Goal: Task Accomplishment & Management: Use online tool/utility

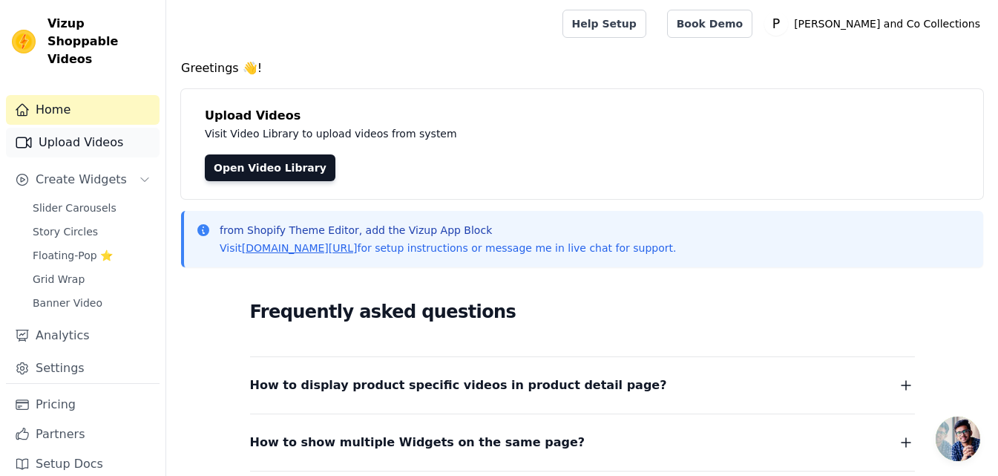
click at [108, 137] on link "Upload Videos" at bounding box center [83, 143] width 154 height 30
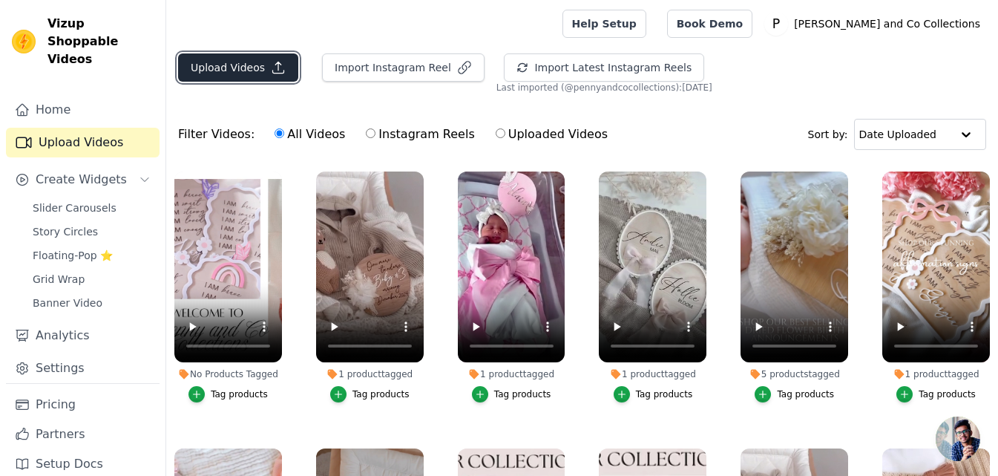
click at [222, 65] on button "Upload Videos" at bounding box center [238, 67] width 120 height 28
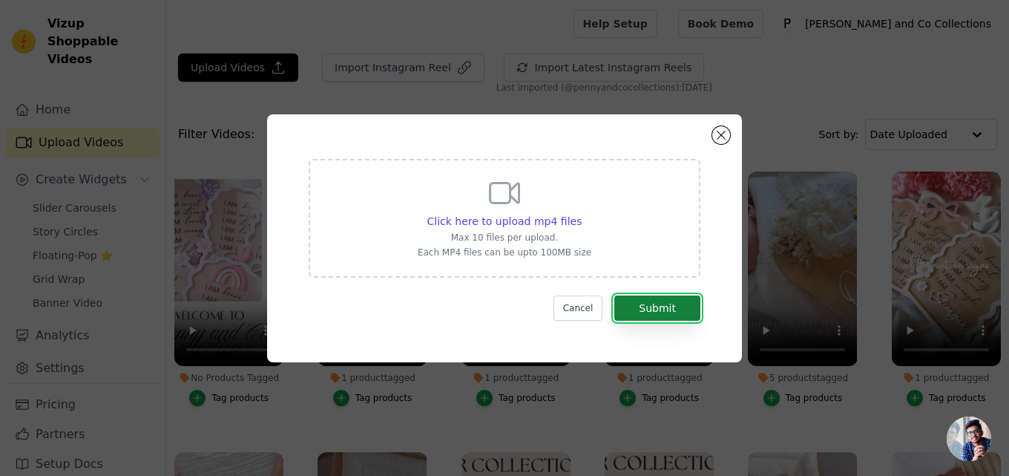
click at [636, 300] on button "Submit" at bounding box center [657, 307] width 86 height 25
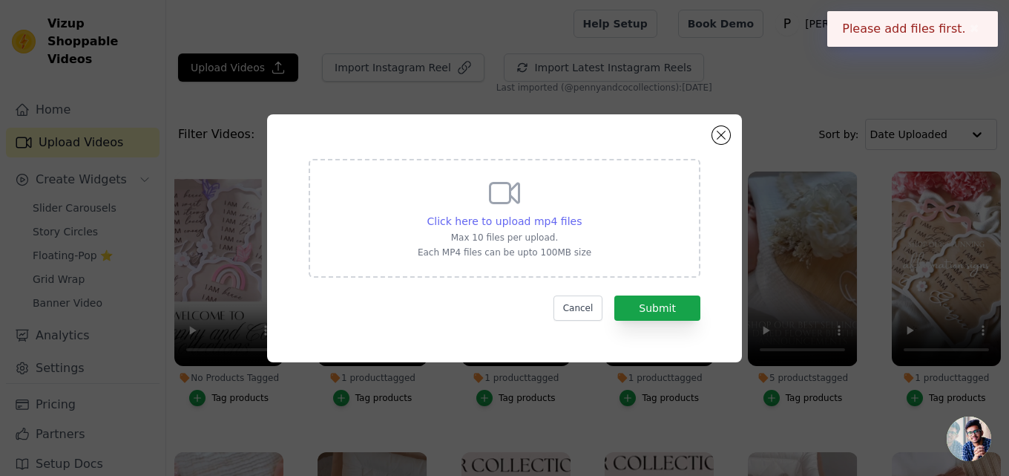
click at [534, 216] on span "Click here to upload mp4 files" at bounding box center [504, 221] width 155 height 12
click at [581, 214] on input "Click here to upload mp4 files Max 10 files per upload. Each MP4 files can be u…" at bounding box center [581, 213] width 1 height 1
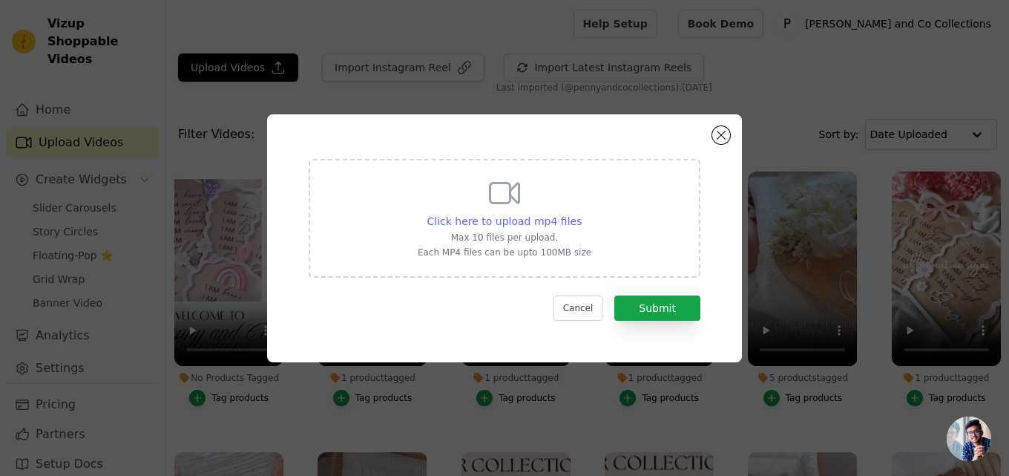
click at [557, 220] on span "Click here to upload mp4 files" at bounding box center [504, 221] width 155 height 12
click at [581, 214] on input "Click here to upload mp4 files Max 10 files per upload. Each MP4 files can be u…" at bounding box center [581, 213] width 1 height 1
click at [498, 226] on span "Click here to upload mp4 files" at bounding box center [504, 221] width 155 height 12
click at [581, 214] on input "Click here to upload mp4 files Max 10 files per upload. Each MP4 files can be u…" at bounding box center [581, 213] width 1 height 1
click at [487, 219] on span "Click here to upload mp4 files" at bounding box center [504, 221] width 155 height 12
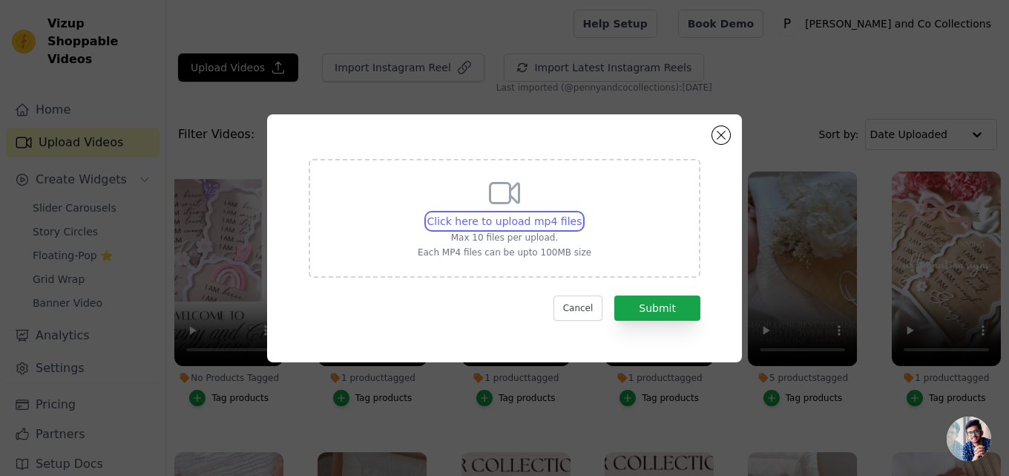
click at [581, 214] on input "Click here to upload mp4 files Max 10 files per upload. Each MP4 files can be u…" at bounding box center [581, 213] width 1 height 1
click at [523, 224] on span "Click here to upload mp4 files" at bounding box center [504, 221] width 155 height 12
click at [581, 214] on input "Click here to upload mp4 files Max 10 files per upload. Each MP4 files can be u…" at bounding box center [581, 213] width 1 height 1
type input "C:\fakepath\Penny_and_Co_Collections.mp4"
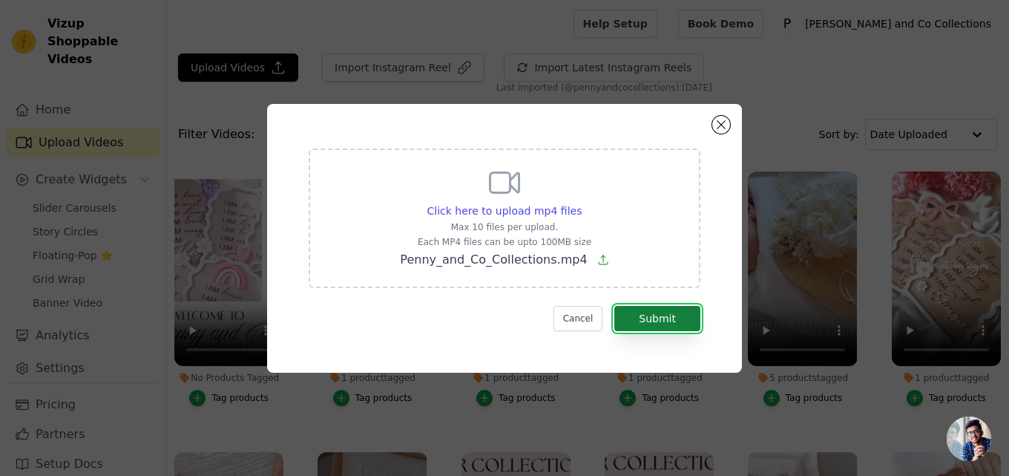
click at [680, 310] on button "Submit" at bounding box center [657, 318] width 86 height 25
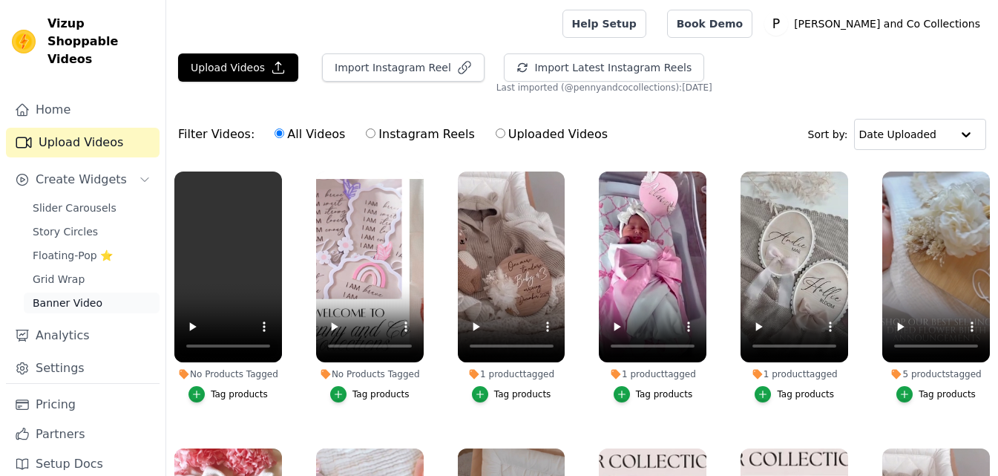
click at [73, 295] on span "Banner Video" at bounding box center [68, 302] width 70 height 15
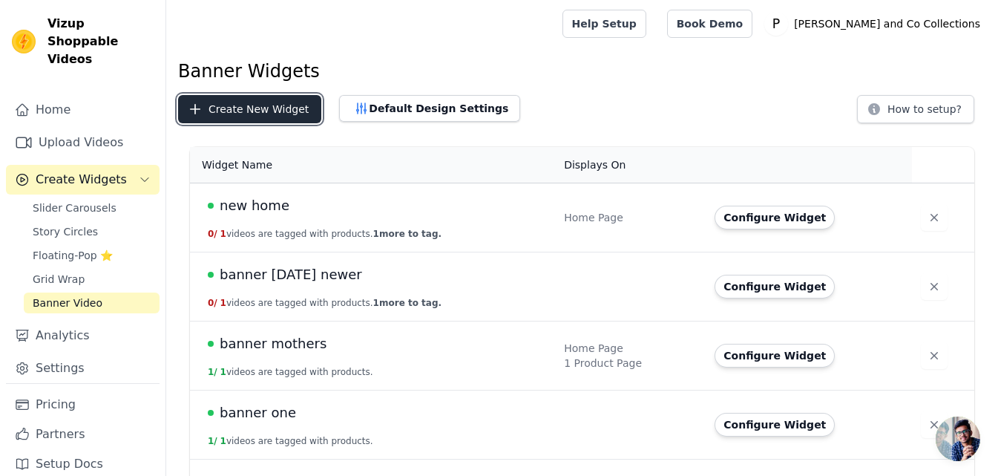
click at [265, 99] on button "Create New Widget" at bounding box center [249, 109] width 143 height 28
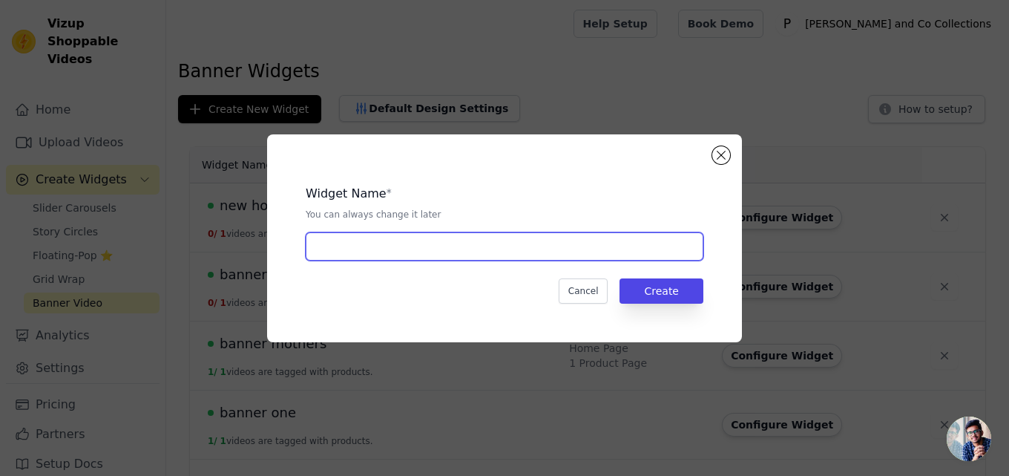
click at [336, 246] on input "text" at bounding box center [505, 246] width 398 height 28
type input "new clothing home"
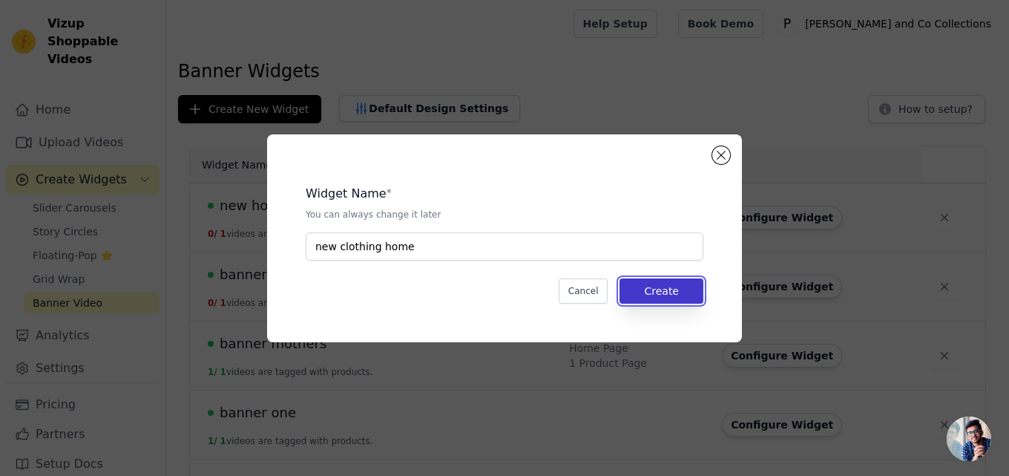
click at [686, 297] on button "Create" at bounding box center [661, 290] width 84 height 25
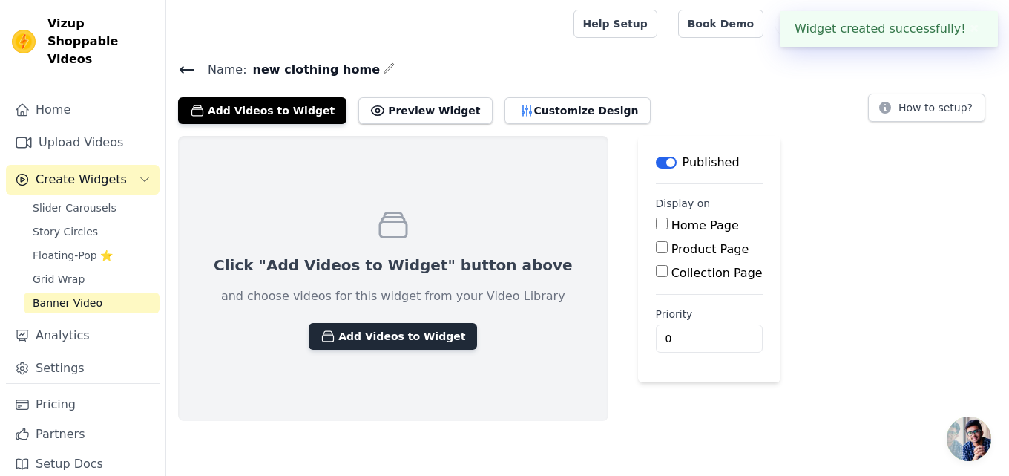
click at [354, 329] on button "Add Videos to Widget" at bounding box center [393, 336] width 168 height 27
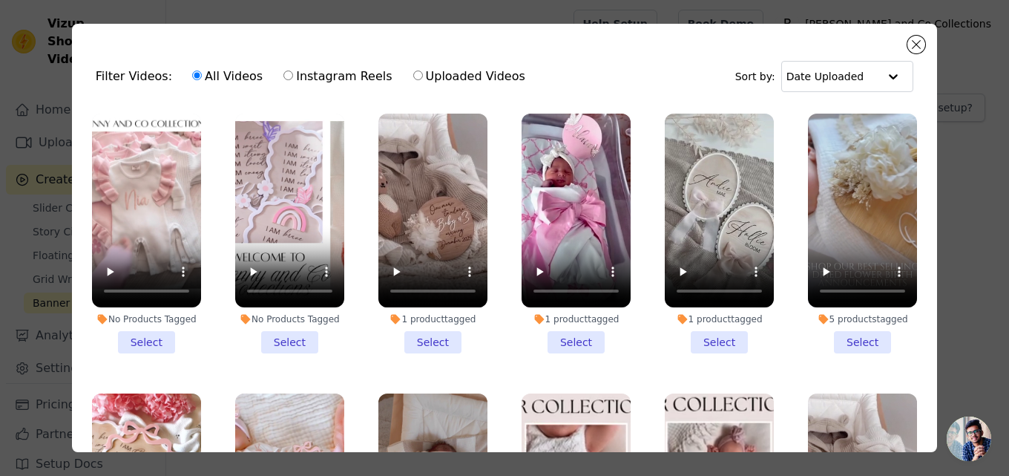
click at [139, 335] on li "No Products Tagged Select" at bounding box center [146, 233] width 109 height 240
click at [0, 0] on input "No Products Tagged Select" at bounding box center [0, 0] width 0 height 0
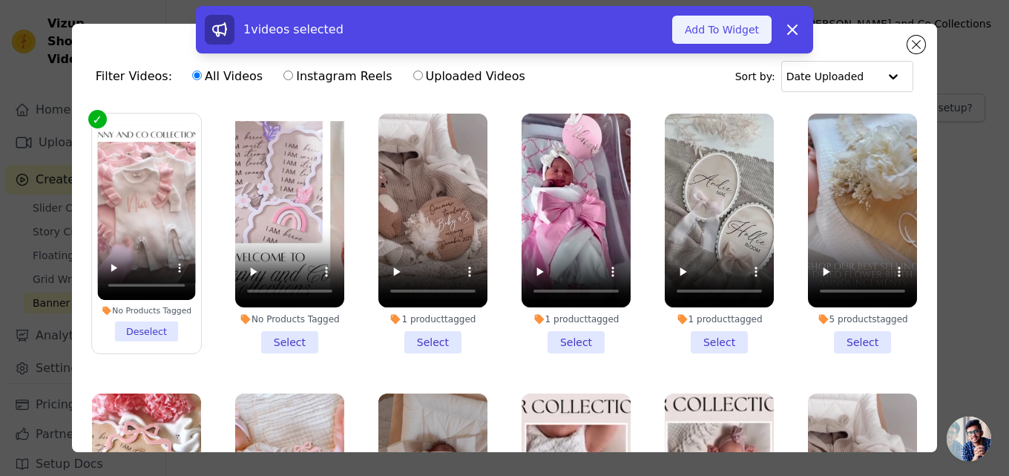
click at [729, 30] on button "Add To Widget" at bounding box center [721, 30] width 99 height 28
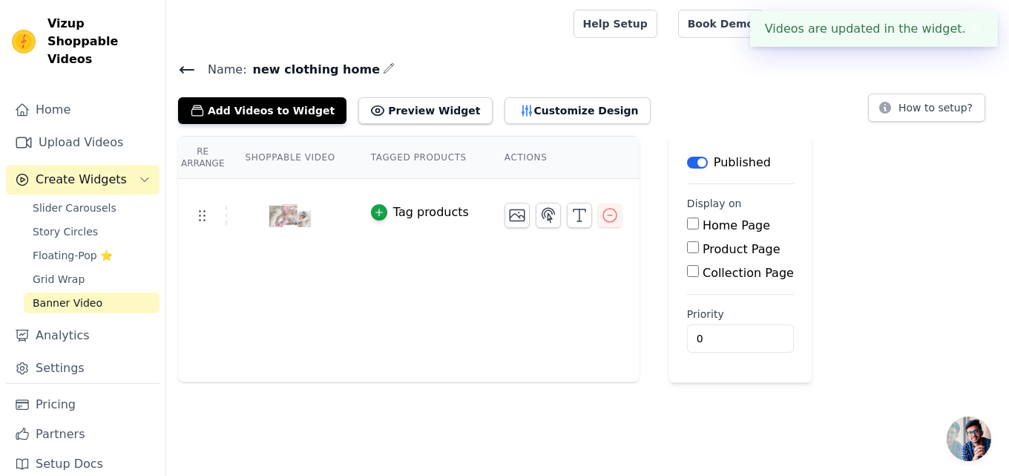
click at [687, 224] on input "Home Page" at bounding box center [693, 223] width 12 height 12
checkbox input "true"
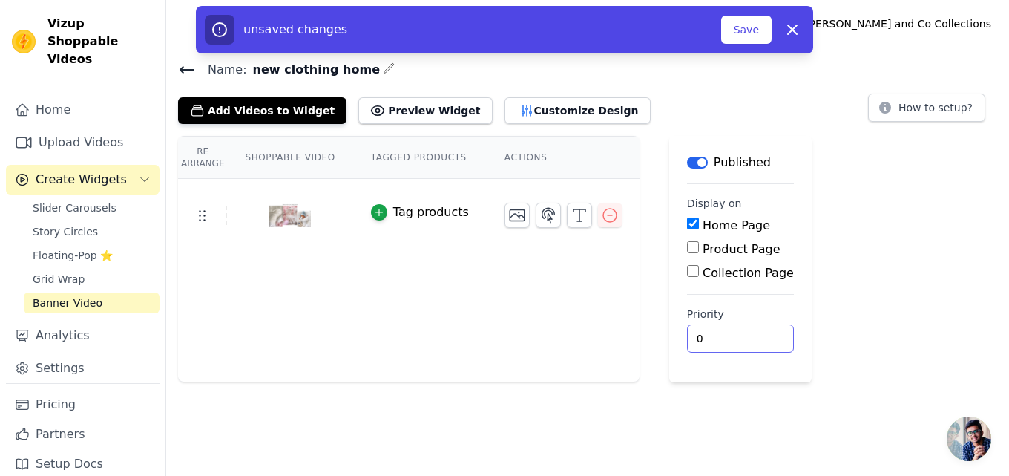
drag, startPoint x: 713, startPoint y: 341, endPoint x: 728, endPoint y: 336, distance: 16.4
click at [728, 336] on input "0" at bounding box center [740, 338] width 107 height 28
type input "1"
click at [728, 336] on input "1" at bounding box center [740, 338] width 107 height 28
click at [751, 37] on button "Save" at bounding box center [746, 30] width 50 height 28
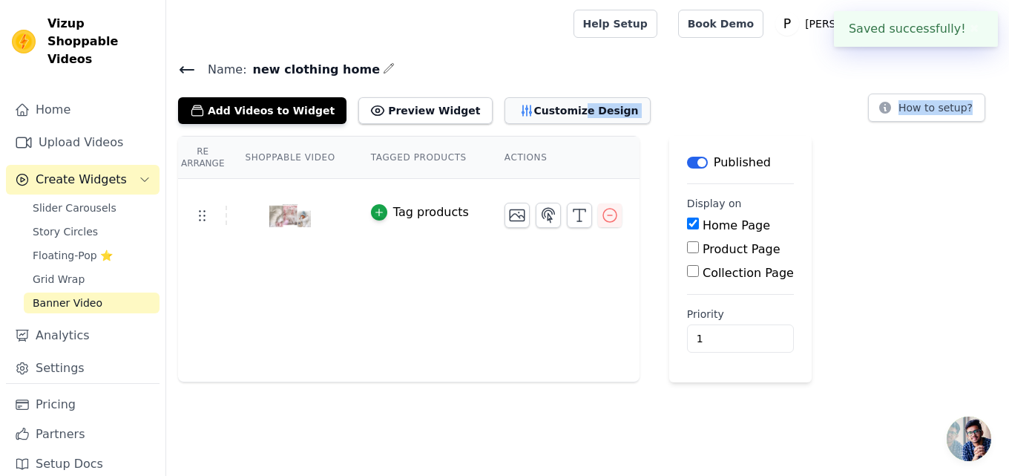
click at [536, 118] on div "Name: new clothing home Add Videos to Widget Preview Widget Customize Design Ho…" at bounding box center [587, 220] width 843 height 323
click at [536, 118] on button "Customize Design" at bounding box center [577, 110] width 146 height 27
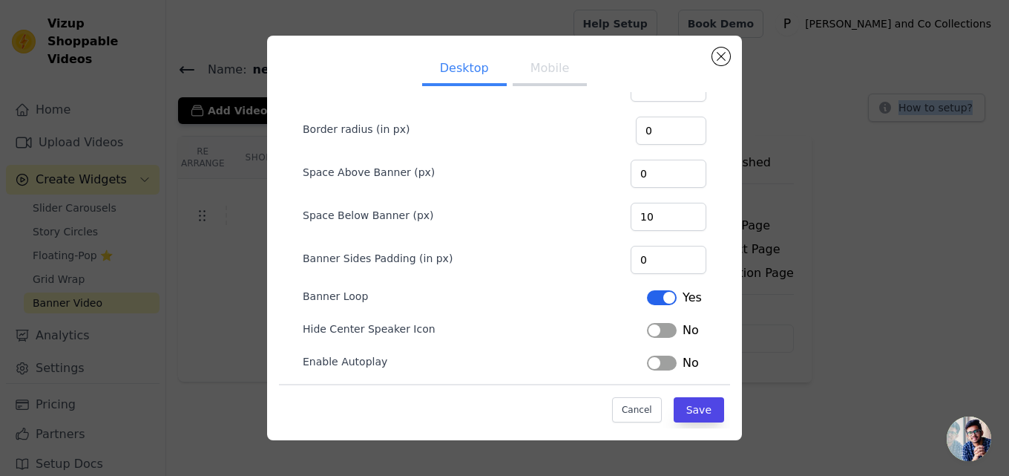
scroll to position [112, 0]
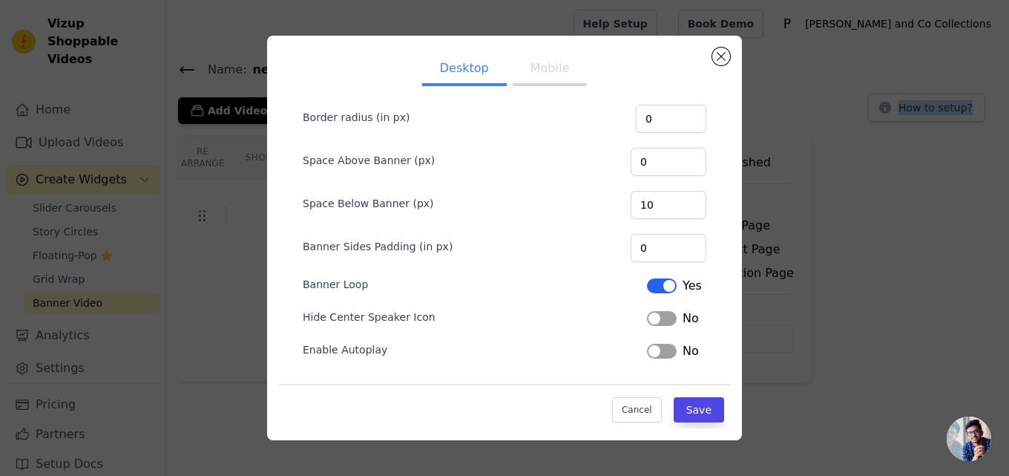
click at [647, 321] on button "Label" at bounding box center [662, 318] width 30 height 15
click at [647, 347] on button "Label" at bounding box center [662, 350] width 30 height 15
click at [700, 390] on div "Cancel Save" at bounding box center [504, 406] width 451 height 45
click at [689, 401] on button "Save" at bounding box center [699, 409] width 50 height 25
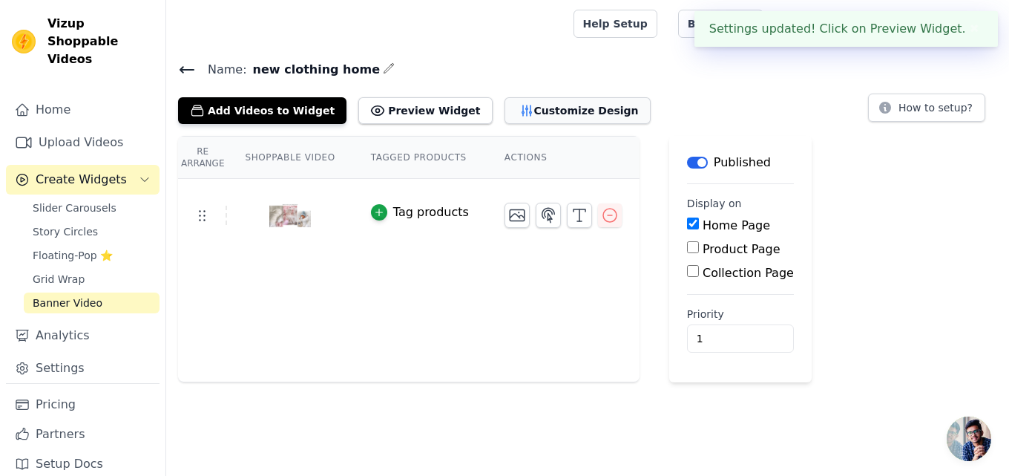
click at [524, 103] on button "Customize Design" at bounding box center [577, 110] width 146 height 27
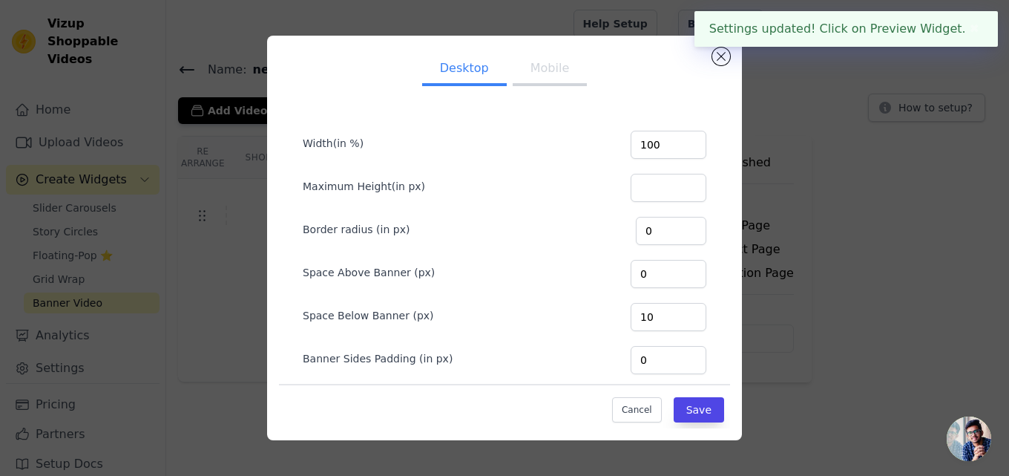
click at [539, 69] on button "Mobile" at bounding box center [550, 69] width 74 height 33
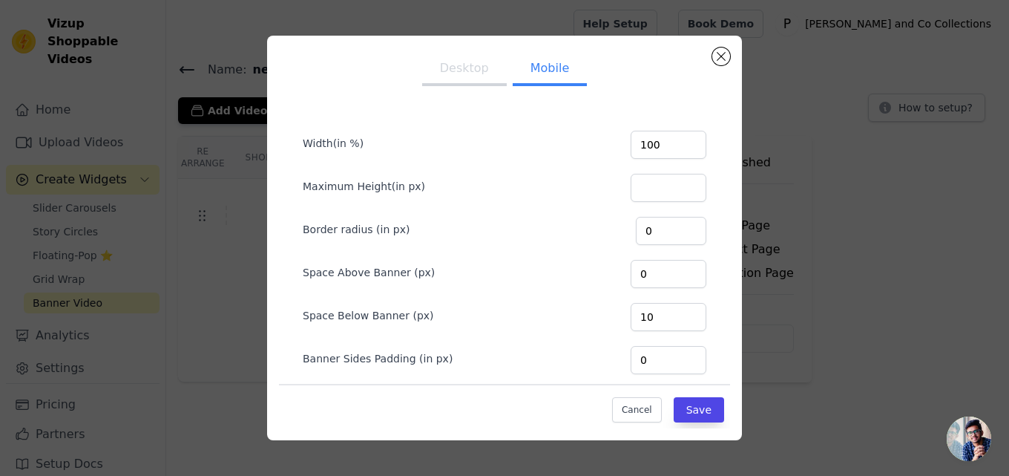
scroll to position [155, 0]
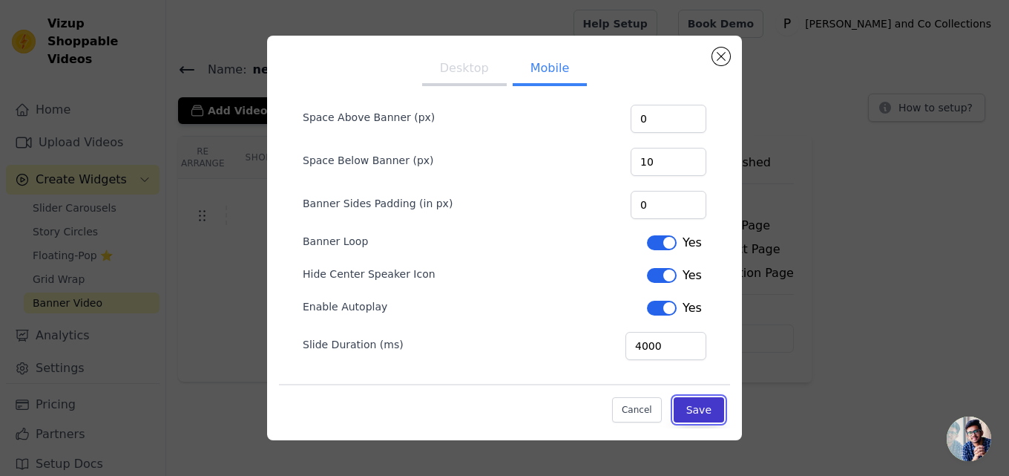
click at [674, 418] on button "Save" at bounding box center [699, 409] width 50 height 25
click at [671, 418] on button "Saving..." at bounding box center [678, 408] width 91 height 28
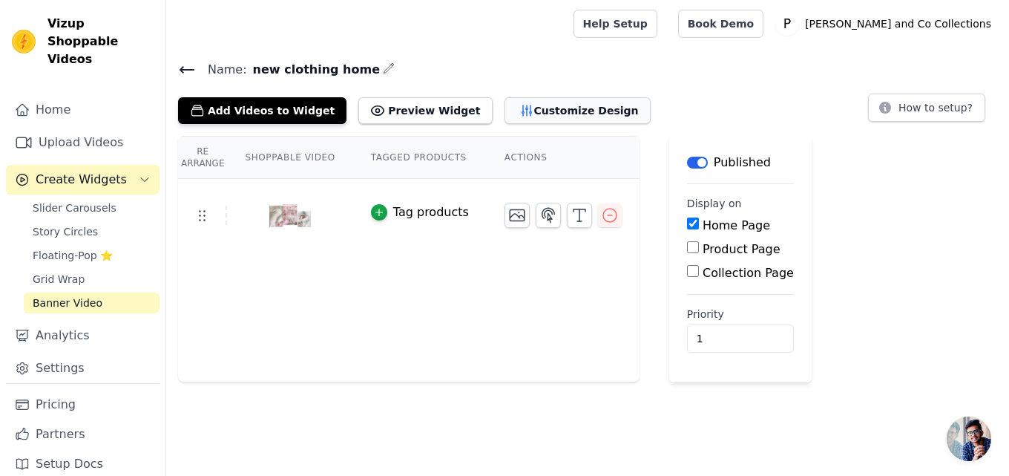
click at [516, 102] on button "Customize Design" at bounding box center [577, 110] width 146 height 27
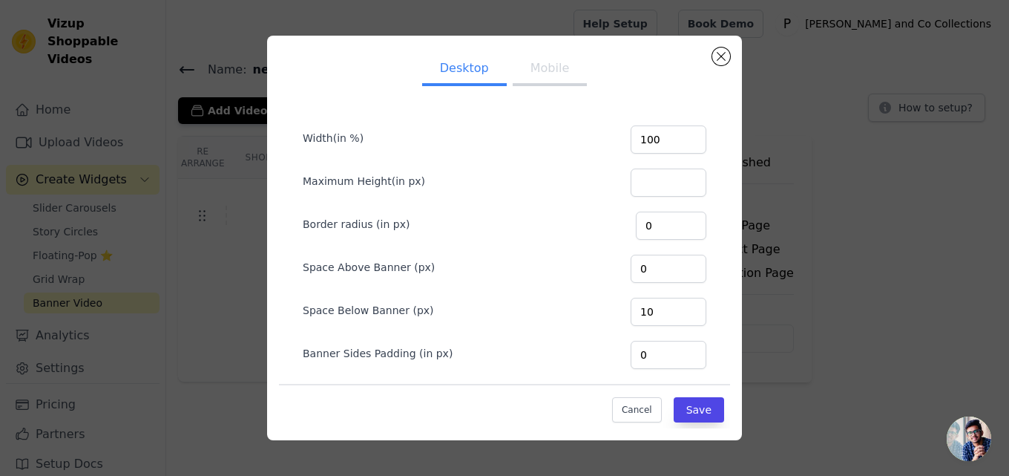
scroll to position [0, 0]
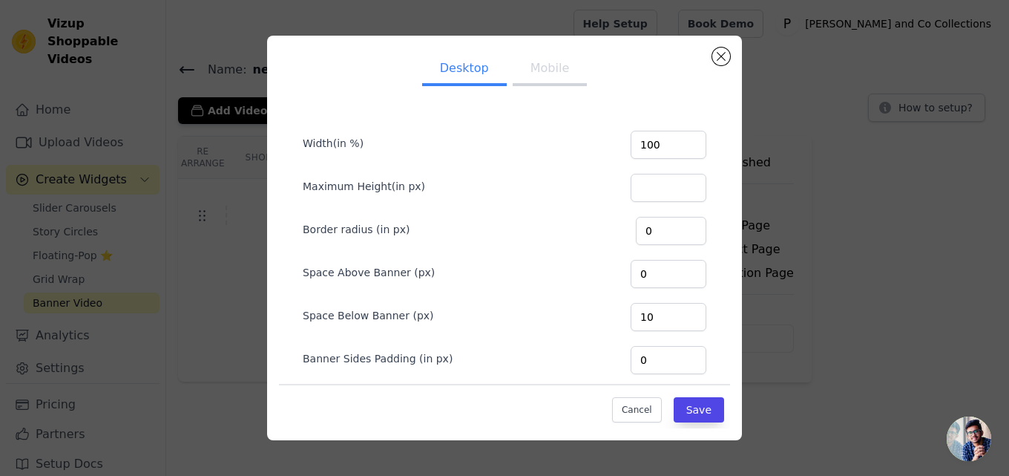
click at [542, 73] on button "Mobile" at bounding box center [550, 69] width 74 height 33
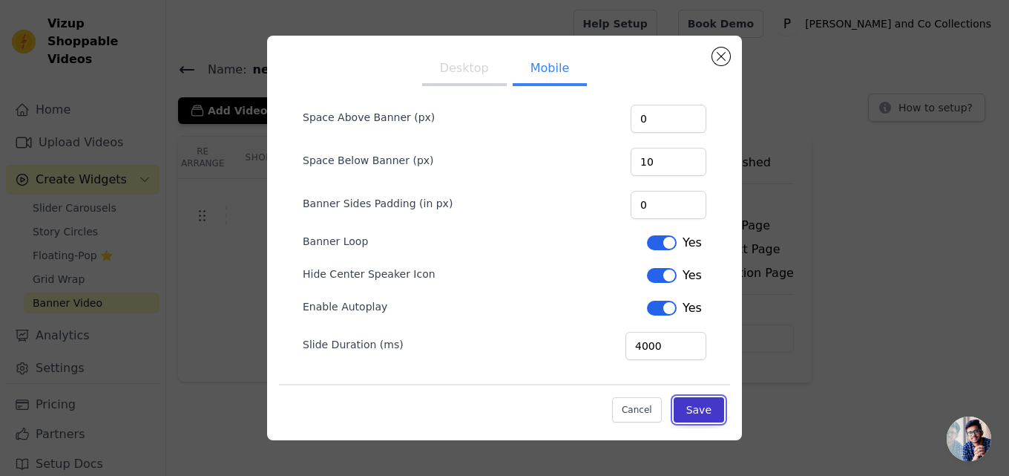
click at [678, 408] on button "Save" at bounding box center [699, 409] width 50 height 25
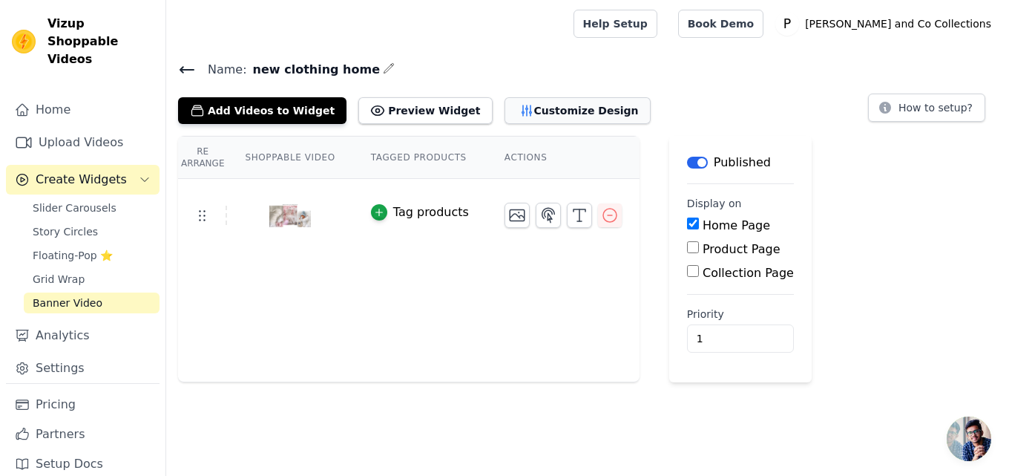
click at [551, 113] on button "Customize Design" at bounding box center [577, 110] width 146 height 27
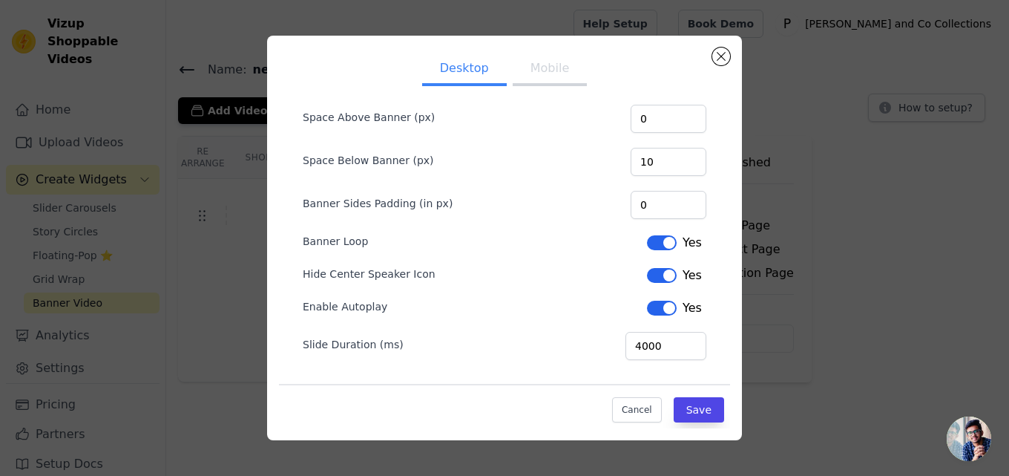
click at [545, 68] on button "Mobile" at bounding box center [550, 69] width 74 height 33
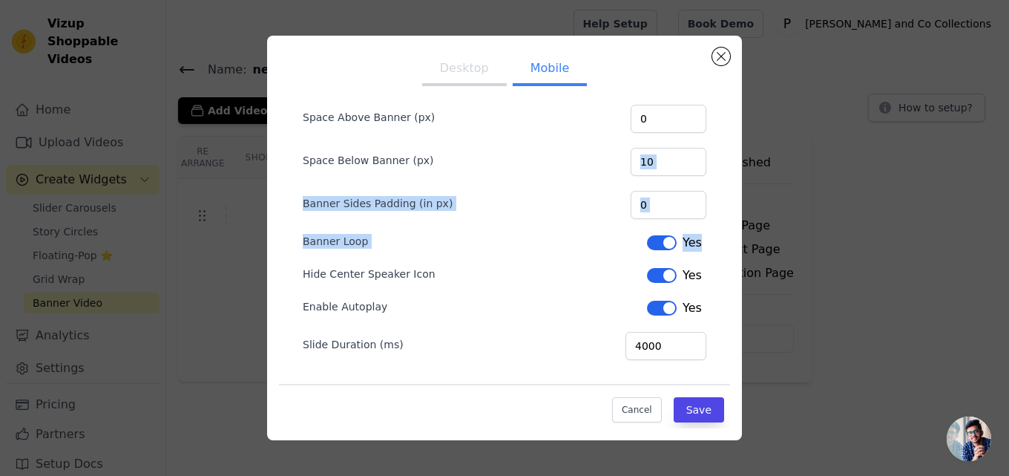
drag, startPoint x: 707, startPoint y: 242, endPoint x: 716, endPoint y: 157, distance: 85.8
click at [716, 157] on div "Desktop Mobile Width(in %) 100 Maximum Height(in px) Border radius (in px) 0 Sp…" at bounding box center [504, 237] width 451 height 381
click at [647, 272] on button "Label" at bounding box center [662, 275] width 30 height 15
click at [674, 398] on button "Save" at bounding box center [699, 409] width 50 height 25
